Goal: Transaction & Acquisition: Purchase product/service

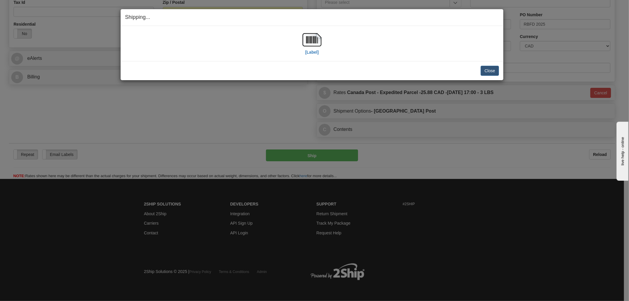
scroll to position [190, 0]
click at [450, 178] on div "Shipping... Your SHIPMENT will EXPIRE in [Label] IMPORTANT NOTICE Embassy / Con…" at bounding box center [314, 150] width 629 height 301
click at [490, 69] on button "Close" at bounding box center [489, 71] width 18 height 10
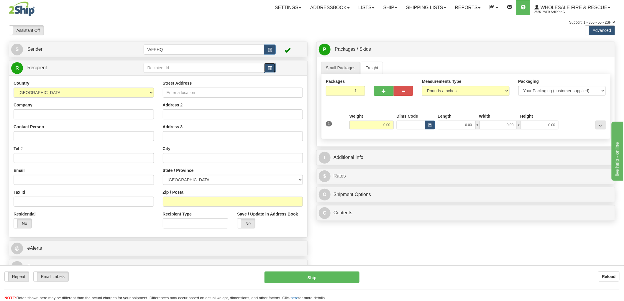
click at [269, 69] on span "button" at bounding box center [270, 68] width 4 height 4
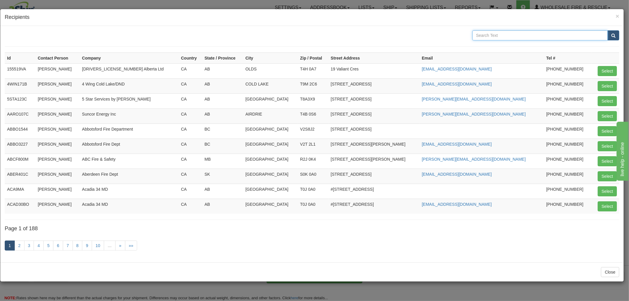
click at [493, 36] on input "text" at bounding box center [540, 35] width 136 height 10
type input "Langford"
click at [607, 30] on button "submit" at bounding box center [613, 35] width 12 height 10
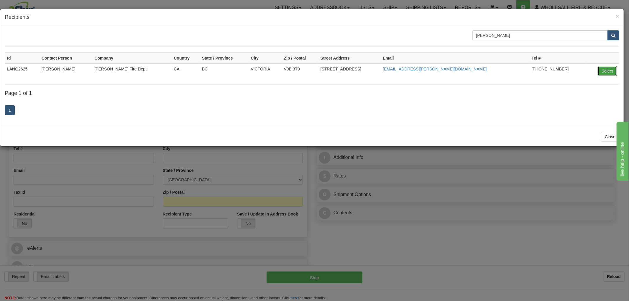
click at [605, 70] on button "Select" at bounding box center [607, 71] width 19 height 10
type input "LANG2625"
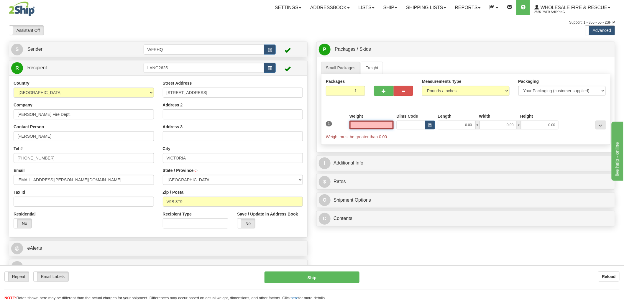
type input "LANGFORD"
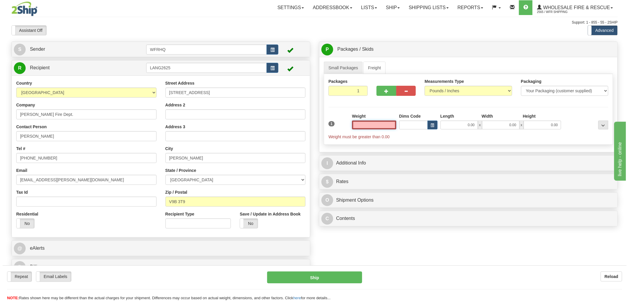
scroll to position [33, 0]
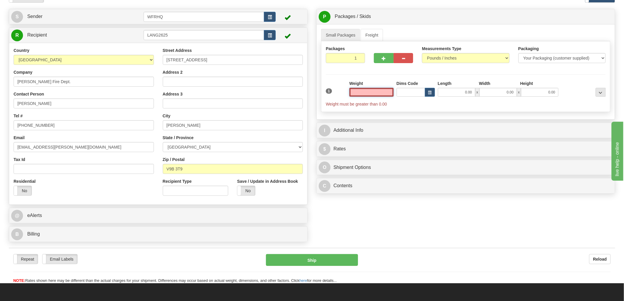
click at [379, 93] on input "text" at bounding box center [371, 92] width 44 height 9
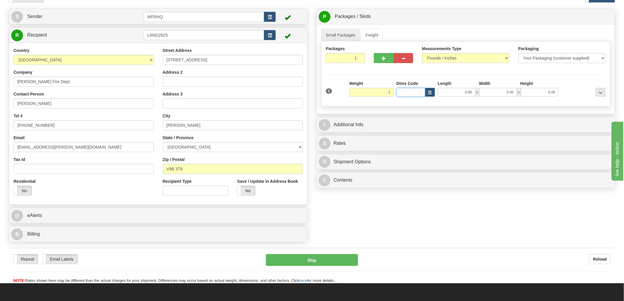
type input "1.00"
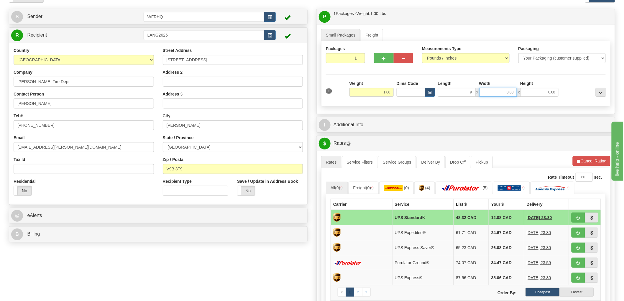
type input "9.00"
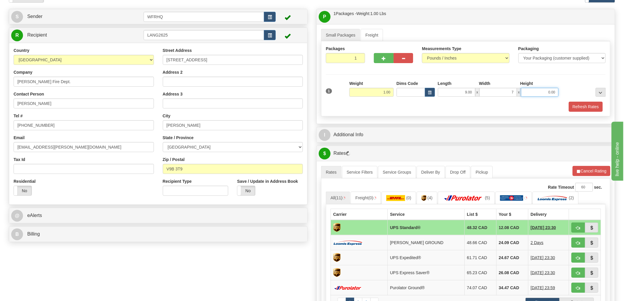
type input "7.00"
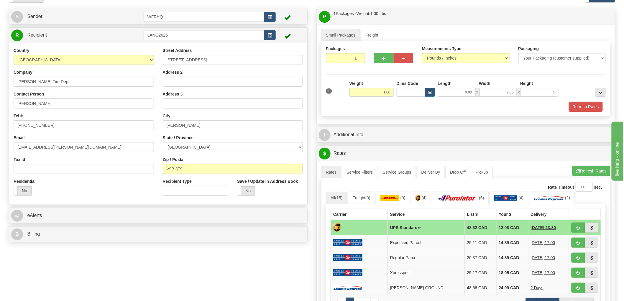
type input "5.00"
click at [579, 226] on span "button" at bounding box center [578, 228] width 4 height 4
type input "11"
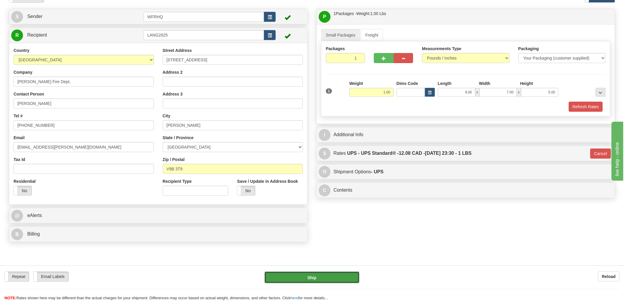
click at [328, 278] on button "Ship" at bounding box center [311, 277] width 95 height 12
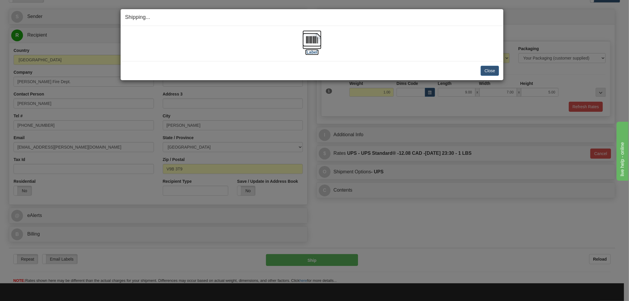
click at [313, 42] on img at bounding box center [311, 39] width 19 height 19
drag, startPoint x: 316, startPoint y: 69, endPoint x: 479, endPoint y: 66, distance: 162.7
click at [317, 69] on div "Close Cancel" at bounding box center [312, 71] width 374 height 10
click at [487, 71] on button "Close" at bounding box center [489, 71] width 18 height 10
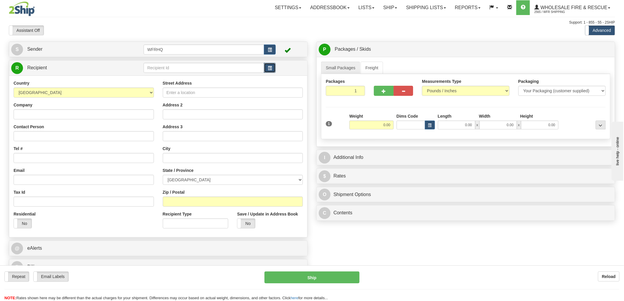
click at [271, 67] on span "button" at bounding box center [270, 68] width 4 height 4
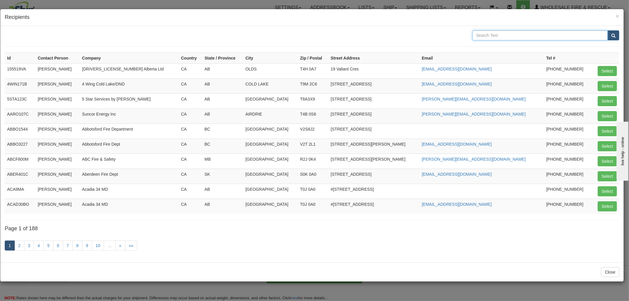
click at [500, 32] on input "text" at bounding box center [540, 35] width 136 height 10
type input "Winkler"
click at [607, 30] on button "submit" at bounding box center [613, 35] width 12 height 10
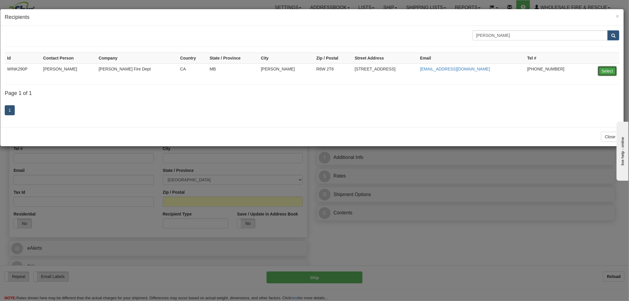
click at [612, 73] on button "Select" at bounding box center [607, 71] width 19 height 10
type input "WINK290P"
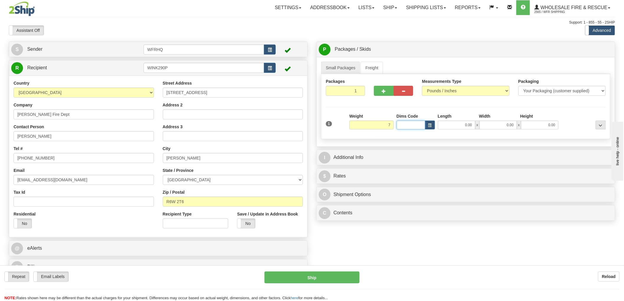
type input "7.00"
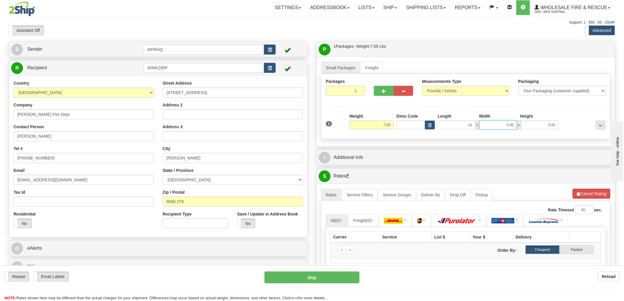
type input "14.00"
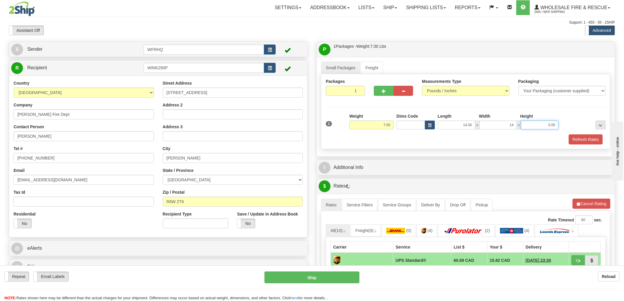
type input "14.00"
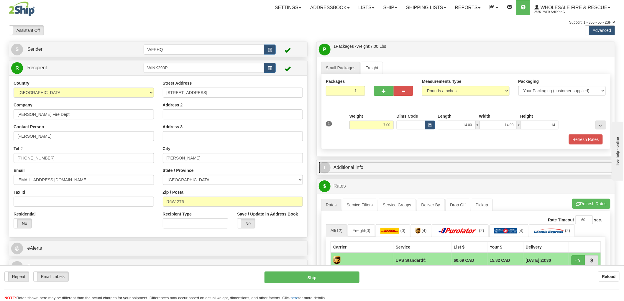
type input "14.00"
click at [347, 167] on link "I Additional Info" at bounding box center [466, 168] width 294 height 12
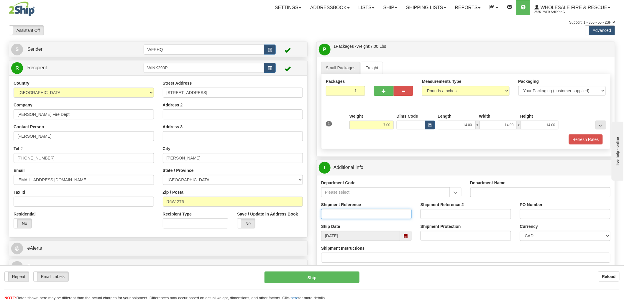
click at [357, 215] on input "Shipment Reference" at bounding box center [366, 214] width 90 height 10
type input "S45608 - 30075"
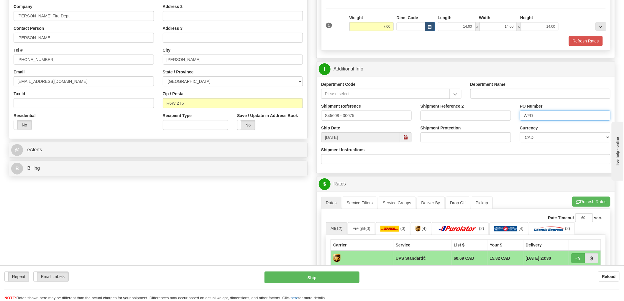
scroll to position [164, 0]
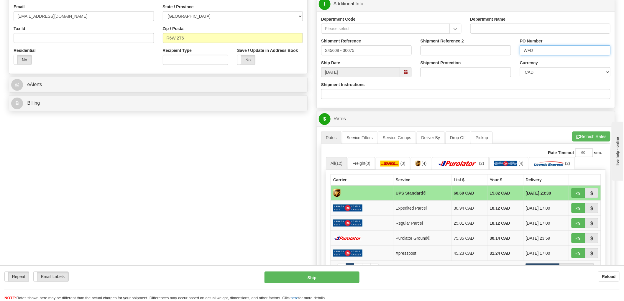
type input "WFD"
click at [580, 192] on span "button" at bounding box center [578, 194] width 4 height 4
type input "11"
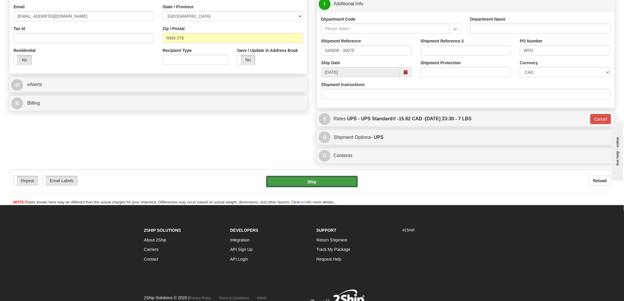
click at [328, 183] on button "Ship" at bounding box center [312, 182] width 92 height 12
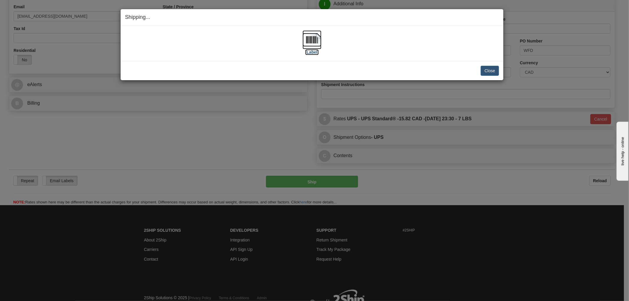
click at [314, 43] on img at bounding box center [311, 39] width 19 height 19
click at [432, 53] on div "[Label]" at bounding box center [312, 43] width 374 height 26
click at [492, 72] on button "Close" at bounding box center [489, 71] width 18 height 10
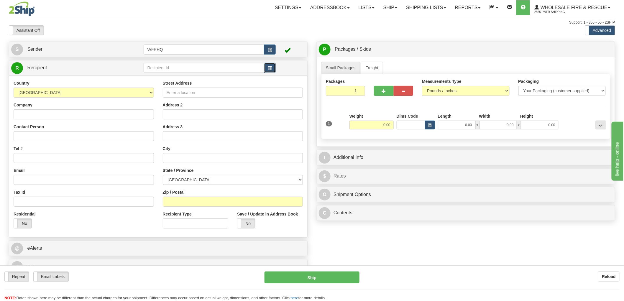
click at [269, 70] on span "button" at bounding box center [270, 68] width 4 height 4
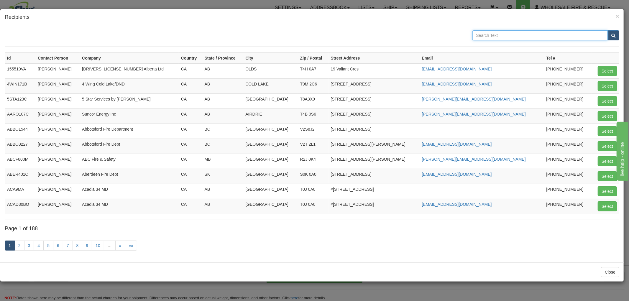
click at [493, 36] on input "text" at bounding box center [540, 35] width 136 height 10
type input "Cariboo"
click at [607, 30] on button "submit" at bounding box center [613, 35] width 12 height 10
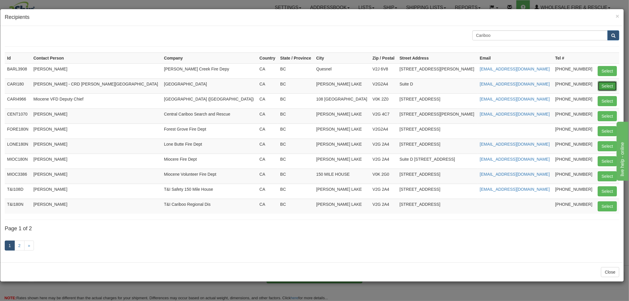
click at [603, 88] on button "Select" at bounding box center [607, 86] width 19 height 10
type input "CARI180"
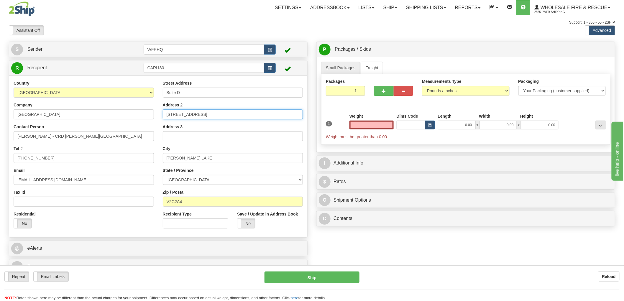
type input "0.00"
click at [177, 114] on input "180 N 3rd Avenue" at bounding box center [233, 114] width 140 height 10
type input "180 3rd Avenue"
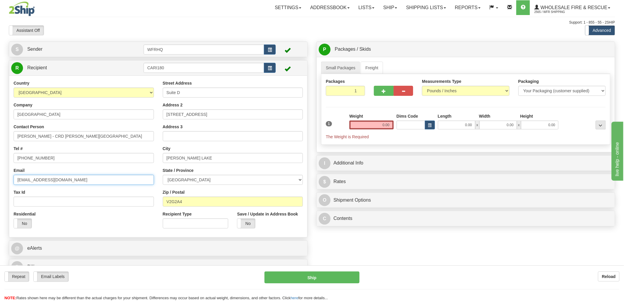
click at [78, 182] on input "lvolkmann@cariboord.ca" at bounding box center [84, 180] width 140 height 10
drag, startPoint x: 81, startPoint y: 178, endPoint x: -33, endPoint y: 178, distance: 114.7
click at [0, 178] on html "Training Course Close Toggle navigation Settings Shipping Preferences New Sende…" at bounding box center [312, 150] width 624 height 301
paste input "loveng@cariboord.bc"
type input "lloveng@cariboord.bc.ca"
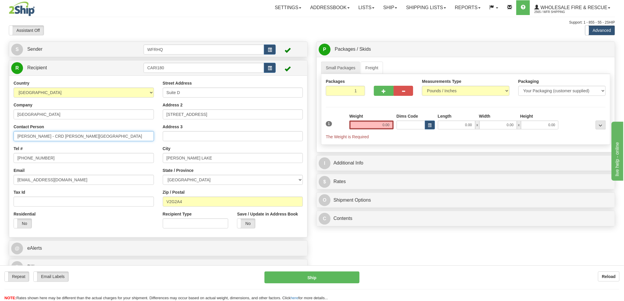
drag, startPoint x: 102, startPoint y: 134, endPoint x: -33, endPoint y: 136, distance: 135.3
click at [0, 136] on html "Training Course Close Toggle navigation Settings Shipping Preferences New Sende…" at bounding box center [312, 150] width 624 height 301
type input "Miocene VFD Deputy Chief"
click at [248, 223] on label "No" at bounding box center [246, 223] width 18 height 9
click at [374, 128] on input "0.00" at bounding box center [371, 125] width 44 height 9
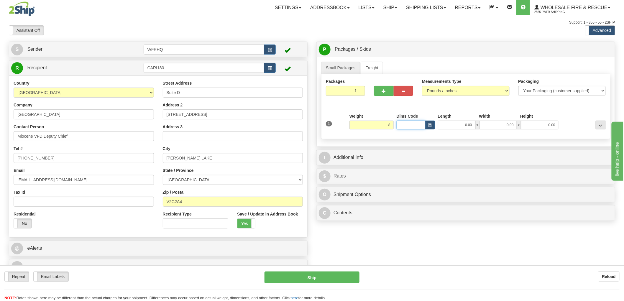
type input "8.00"
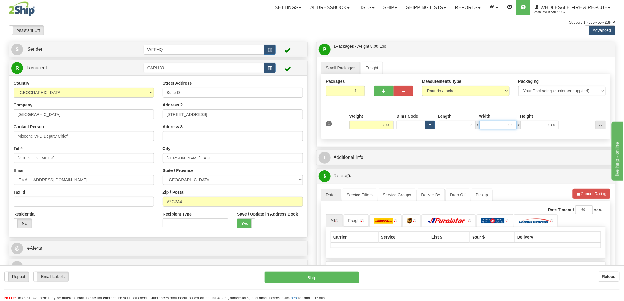
type input "17.00"
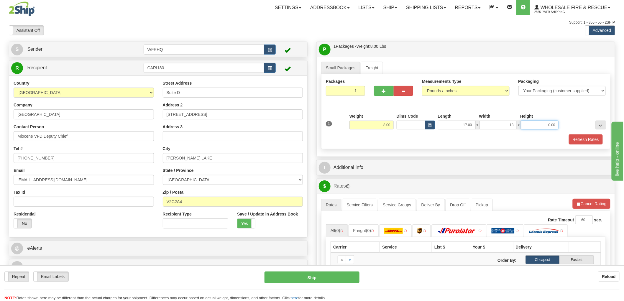
type input "13.00"
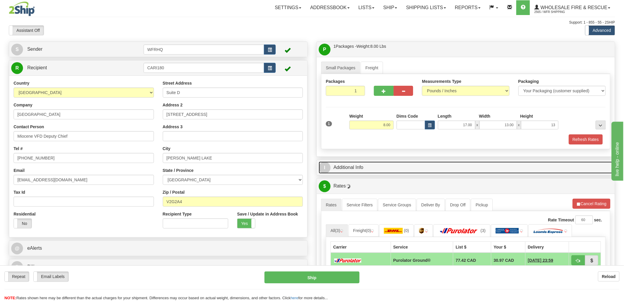
type input "13.00"
click at [355, 169] on link "I Additional Info" at bounding box center [466, 168] width 294 height 12
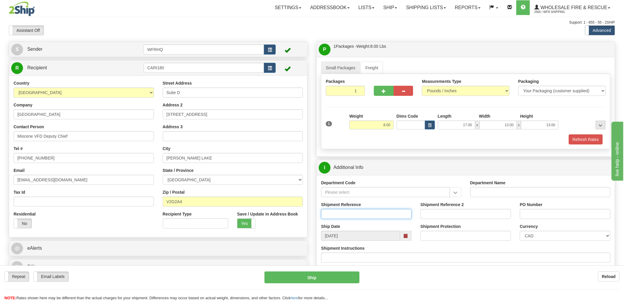
click at [343, 218] on input "Shipment Reference" at bounding box center [366, 214] width 90 height 10
type input "S45783 - 30622"
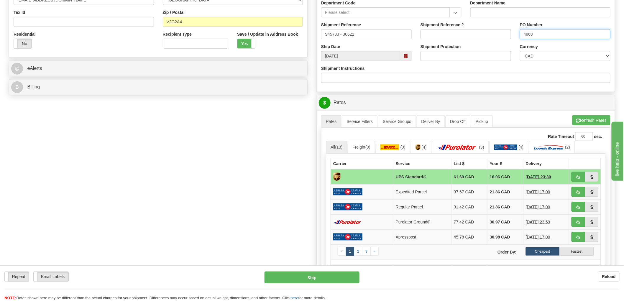
scroll to position [196, 0]
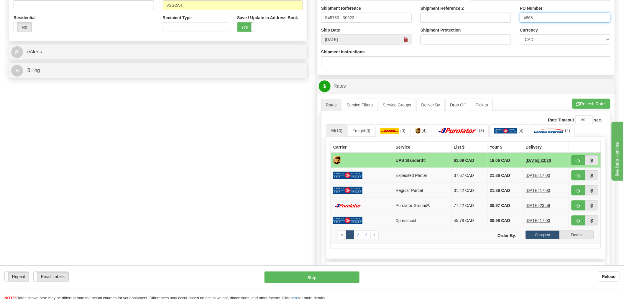
type input "4868"
click at [579, 160] on span "button" at bounding box center [578, 161] width 4 height 4
type input "11"
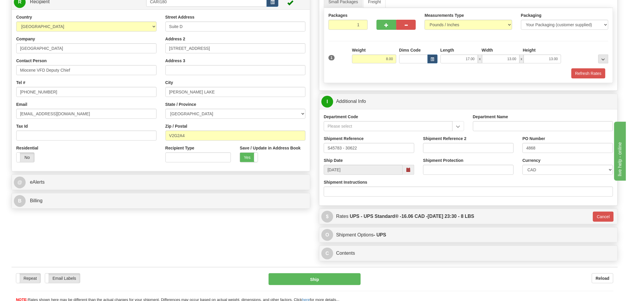
scroll to position [164, 0]
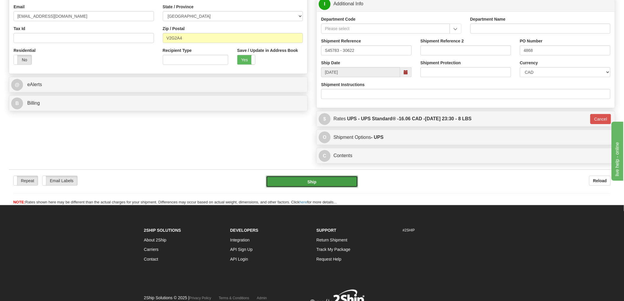
click at [311, 184] on button "Ship" at bounding box center [312, 182] width 92 height 12
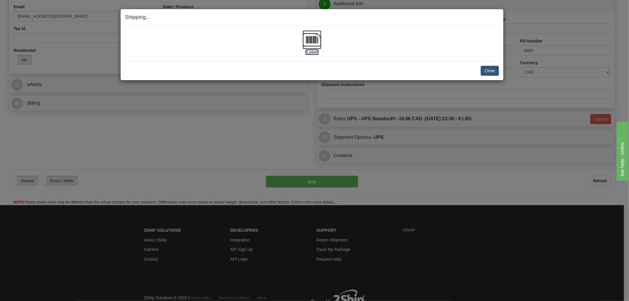
click at [310, 40] on img at bounding box center [311, 39] width 19 height 19
